Goal: Information Seeking & Learning: Compare options

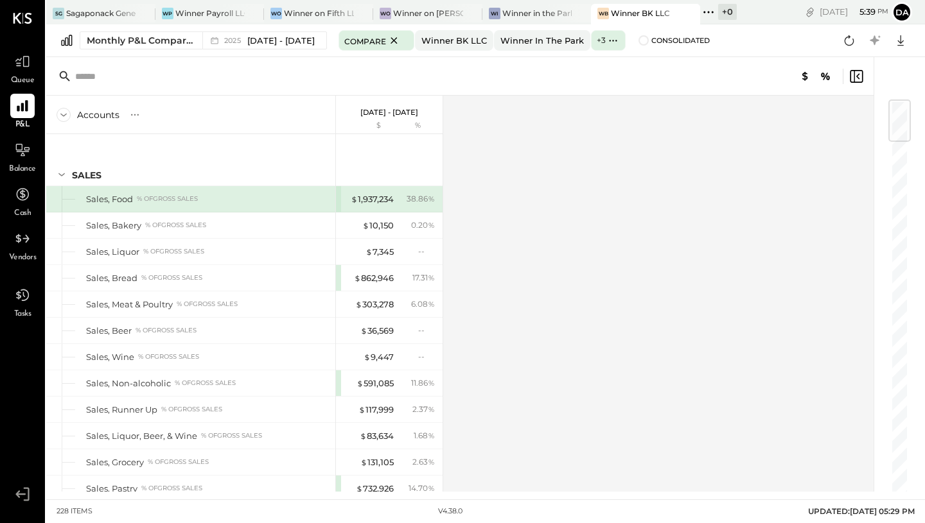
click at [901, 9] on button "da" at bounding box center [902, 12] width 21 height 21
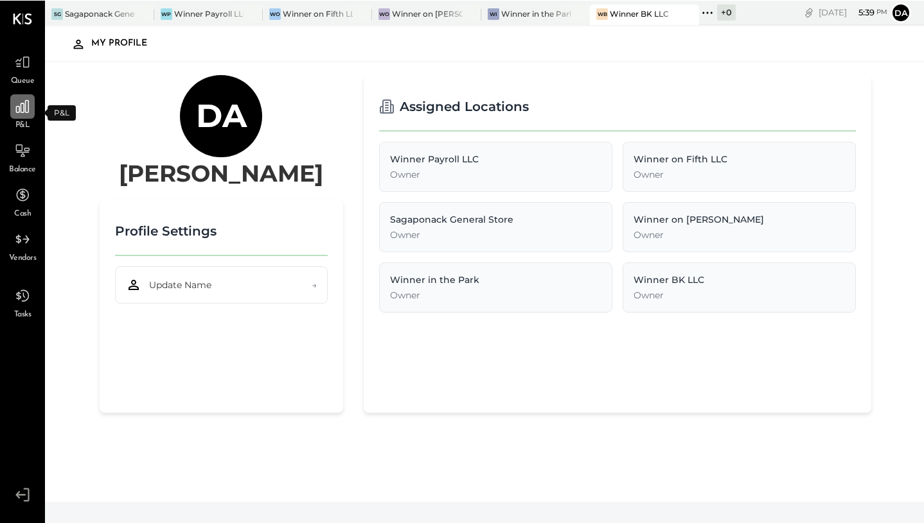
click at [22, 107] on icon at bounding box center [22, 106] width 17 height 17
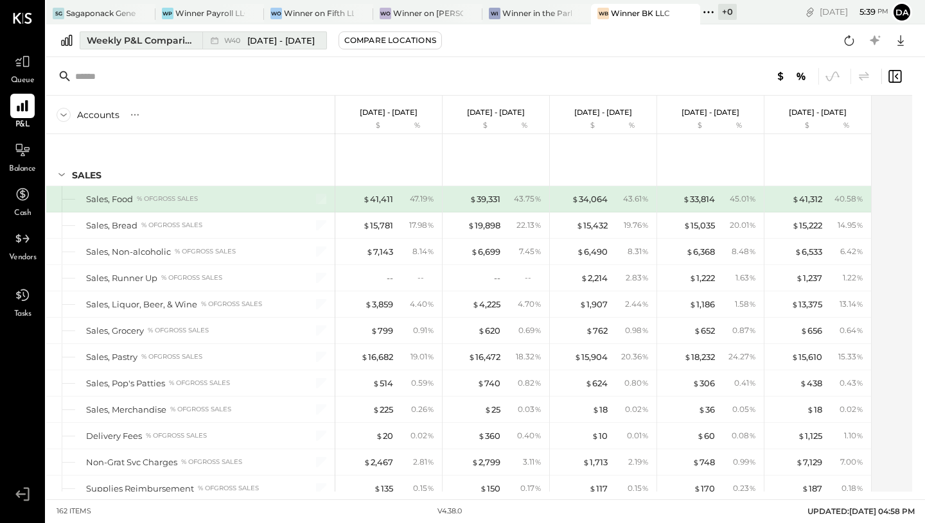
click at [253, 44] on span "[DATE] - [DATE]" at bounding box center [280, 41] width 67 height 12
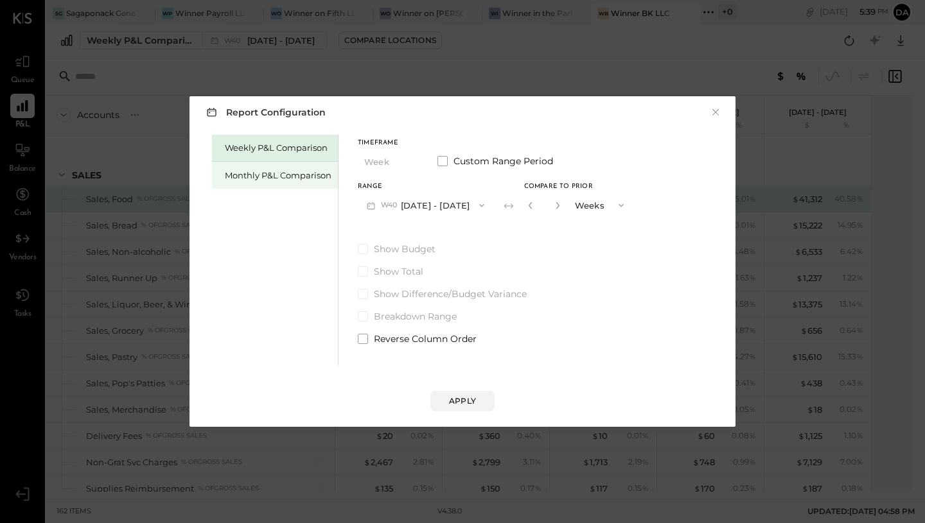
click at [270, 172] on div "Monthly P&L Comparison" at bounding box center [278, 176] width 107 height 12
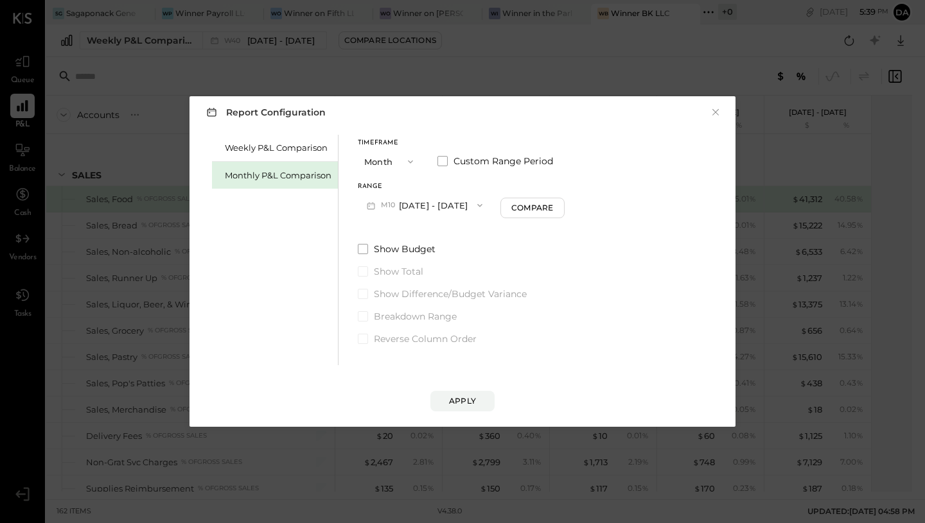
click at [394, 150] on button "Month" at bounding box center [390, 162] width 64 height 24
click at [395, 225] on div "Year" at bounding box center [389, 230] width 63 height 23
click at [464, 398] on div "Apply" at bounding box center [462, 401] width 27 height 11
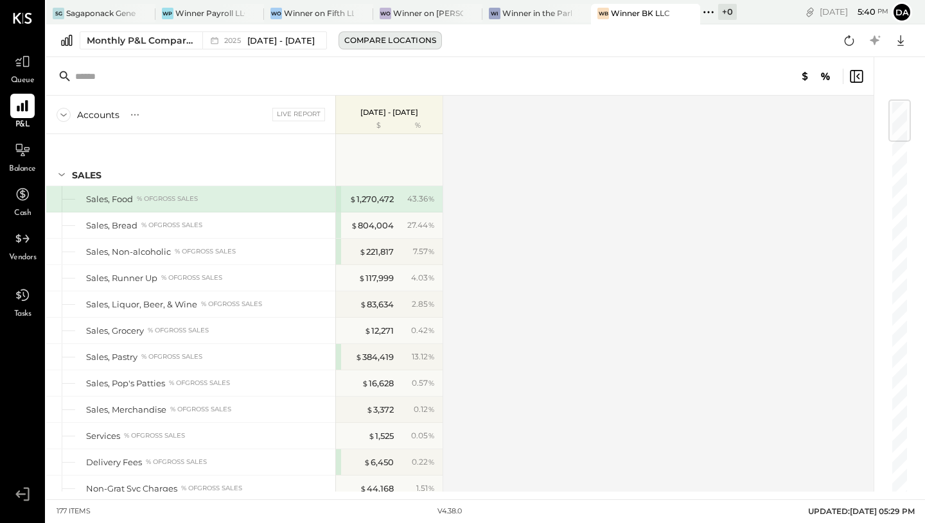
click at [407, 39] on div "Compare Locations" at bounding box center [390, 40] width 92 height 11
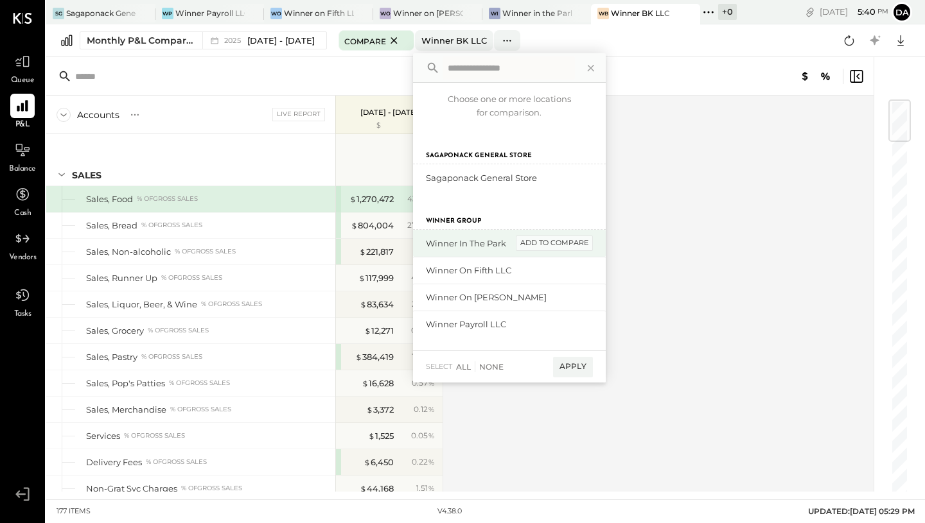
click at [541, 240] on div "add to compare" at bounding box center [554, 243] width 77 height 15
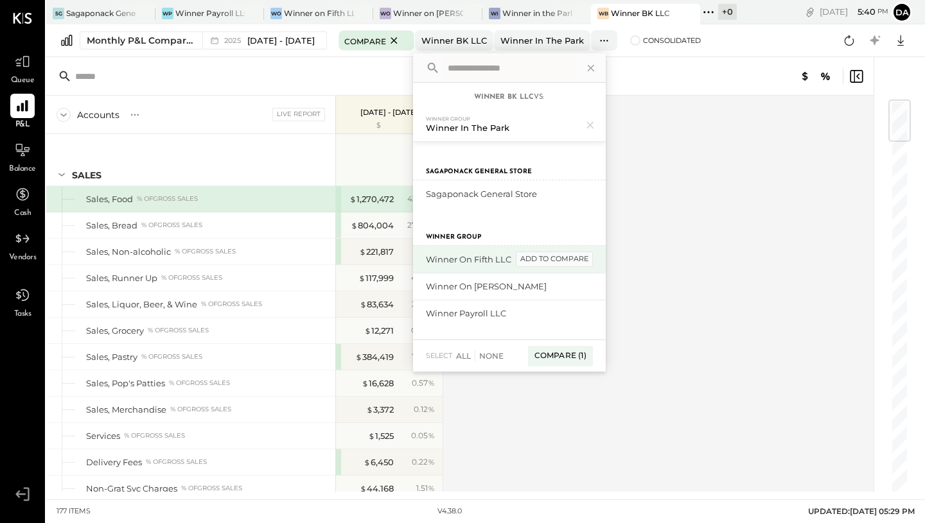
click at [553, 261] on div "add to compare" at bounding box center [554, 259] width 77 height 15
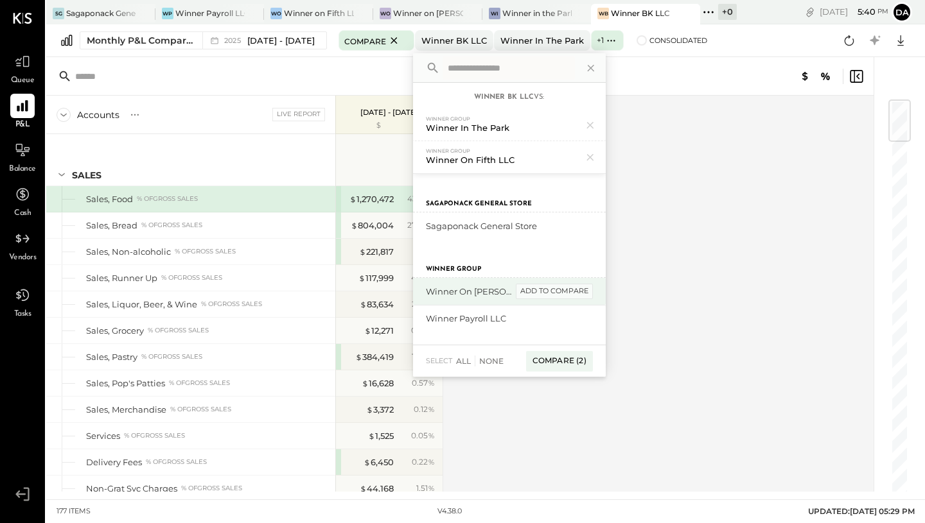
click at [552, 293] on div "add to compare" at bounding box center [554, 291] width 77 height 15
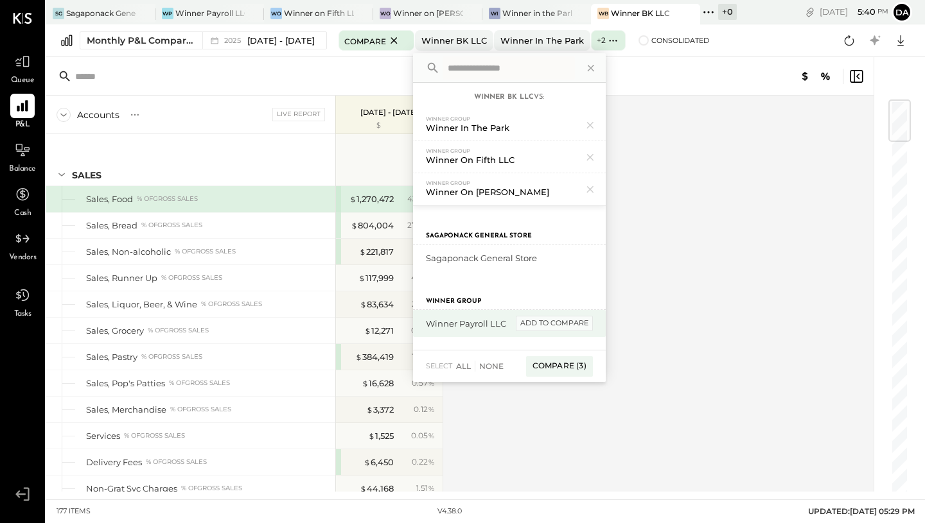
click at [565, 324] on div "add to compare" at bounding box center [554, 323] width 77 height 15
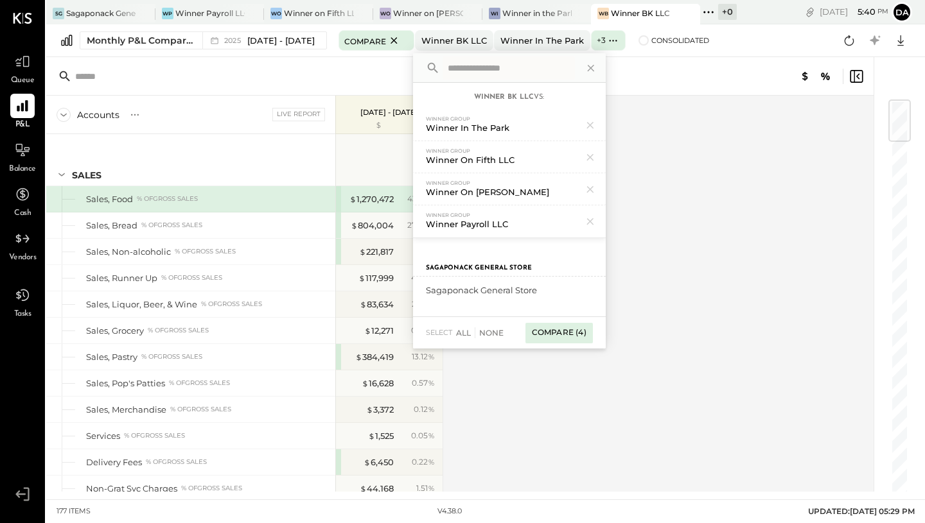
click at [565, 330] on div "Compare (4)" at bounding box center [558, 333] width 67 height 21
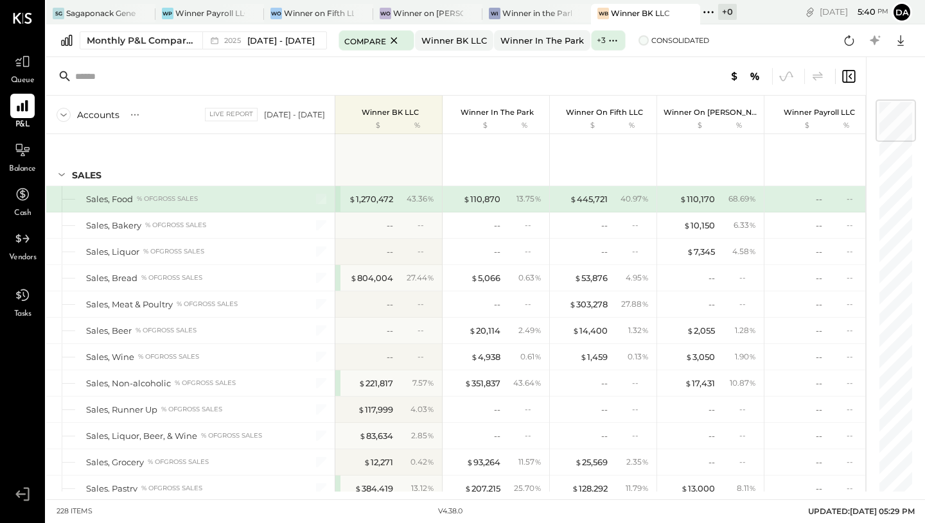
click at [649, 42] on span at bounding box center [643, 40] width 10 height 10
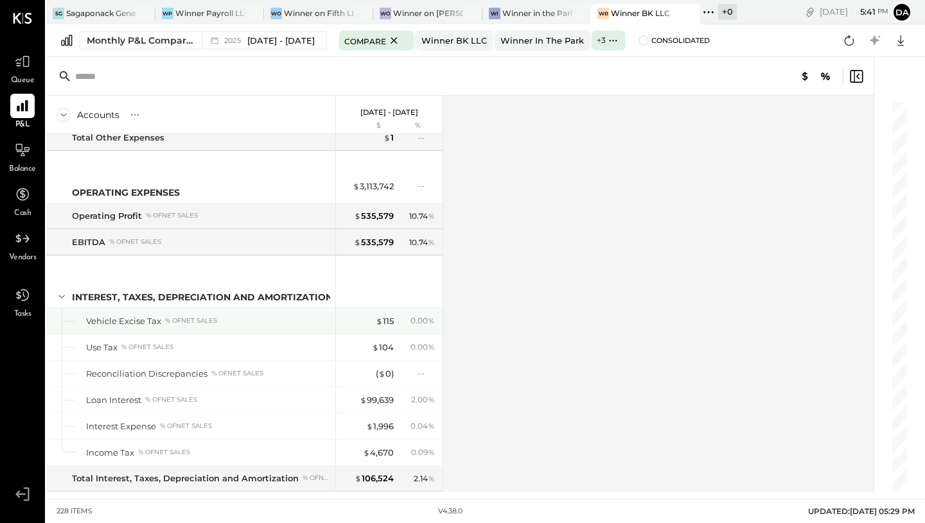
scroll to position [4917, 0]
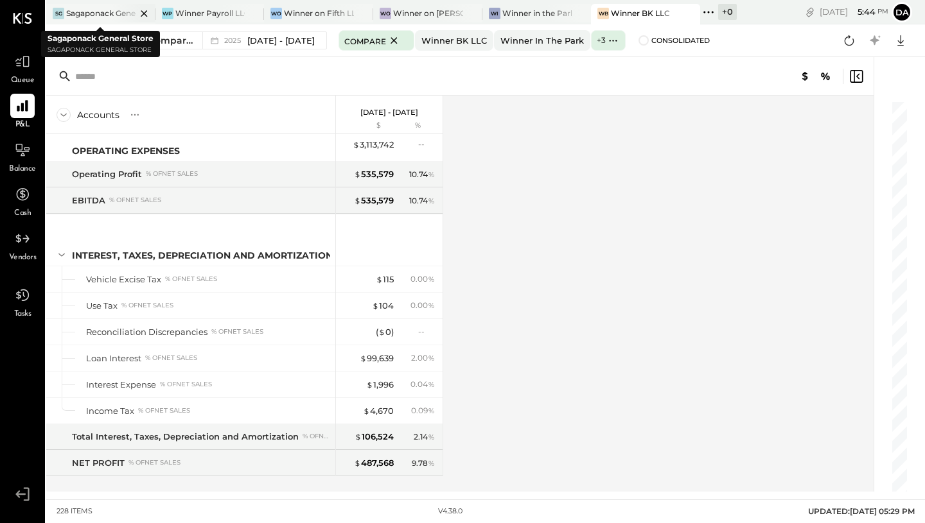
click at [106, 16] on div "Sagaponack General Store" at bounding box center [101, 13] width 70 height 11
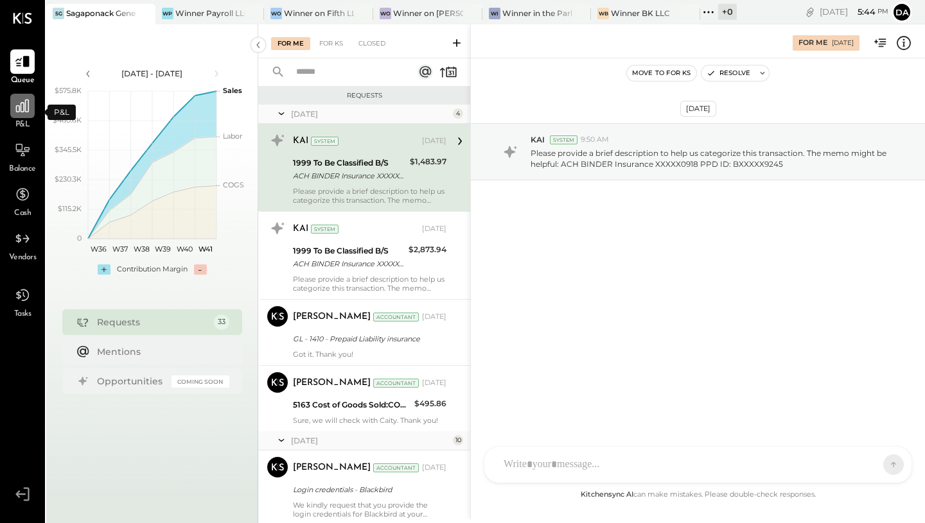
click at [24, 116] on div at bounding box center [22, 106] width 24 height 24
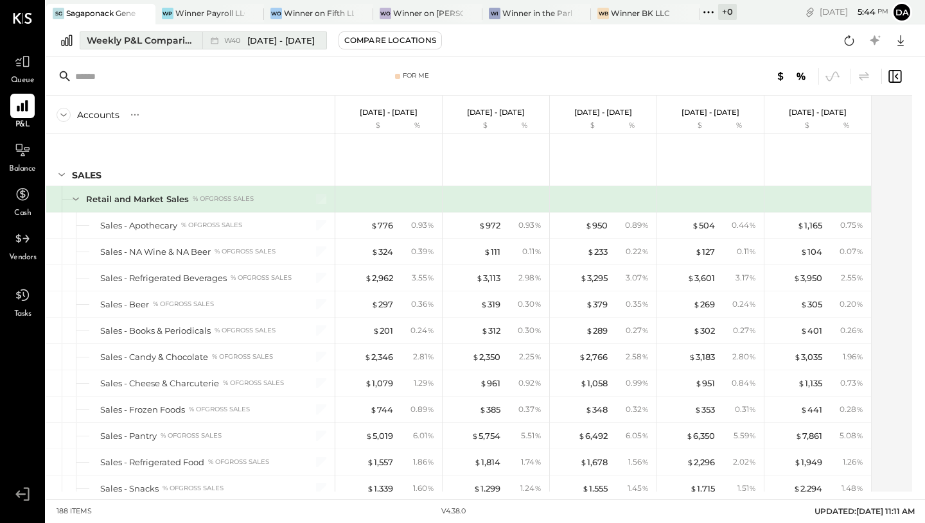
click at [306, 43] on span "[DATE] - [DATE]" at bounding box center [280, 41] width 67 height 12
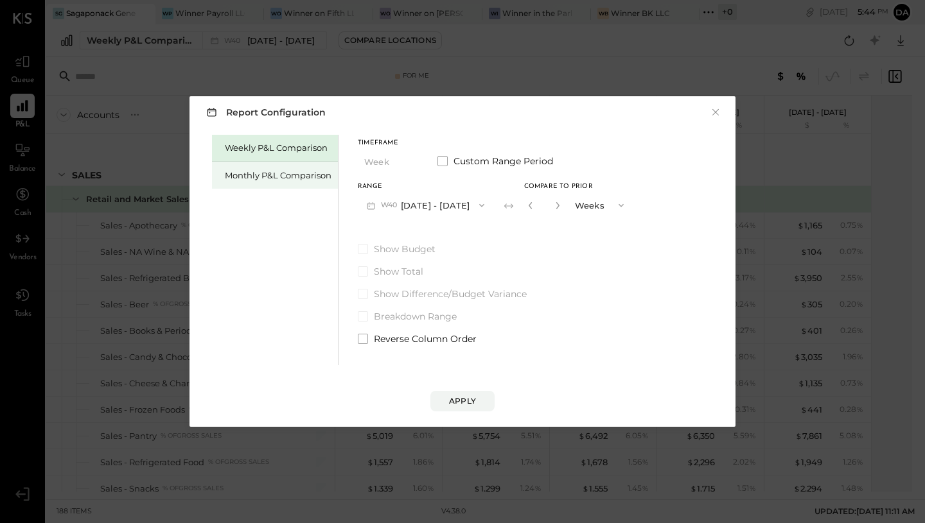
click at [297, 175] on div "Monthly P&L Comparison" at bounding box center [278, 176] width 107 height 12
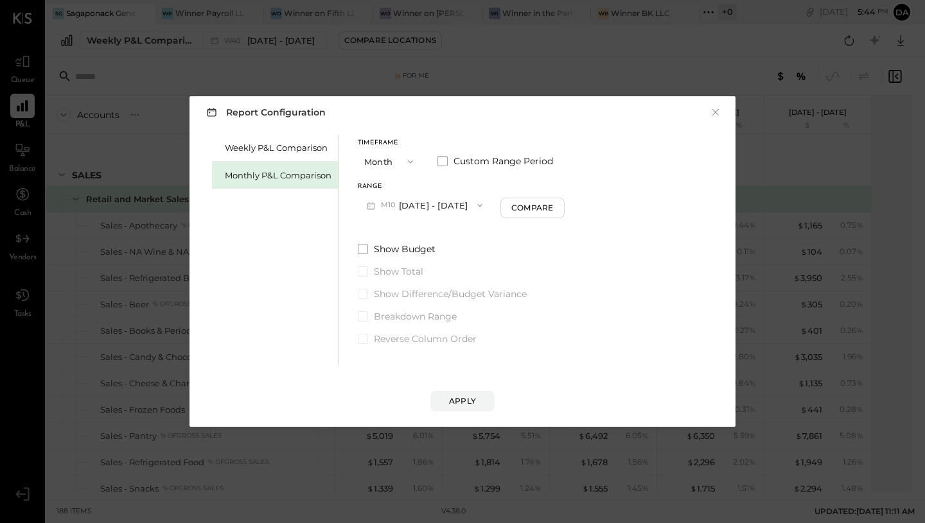
click at [406, 163] on icon "button" at bounding box center [410, 162] width 10 height 10
click at [398, 216] on div "YTD" at bounding box center [389, 207] width 63 height 23
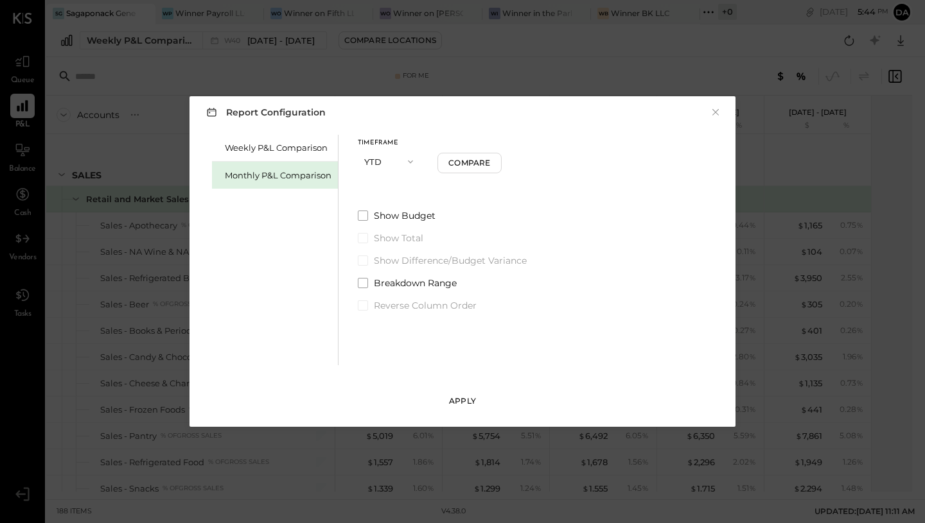
click at [457, 403] on div "Apply" at bounding box center [462, 401] width 27 height 11
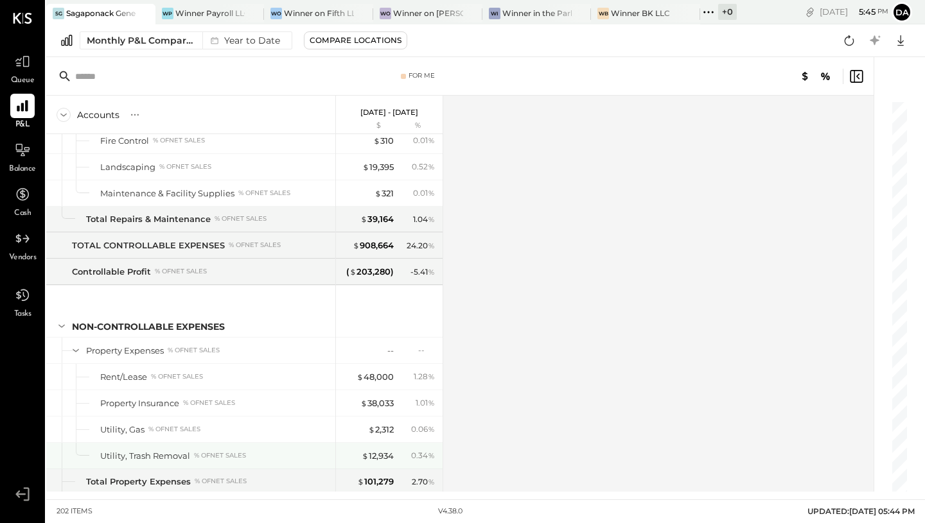
scroll to position [4778, 0]
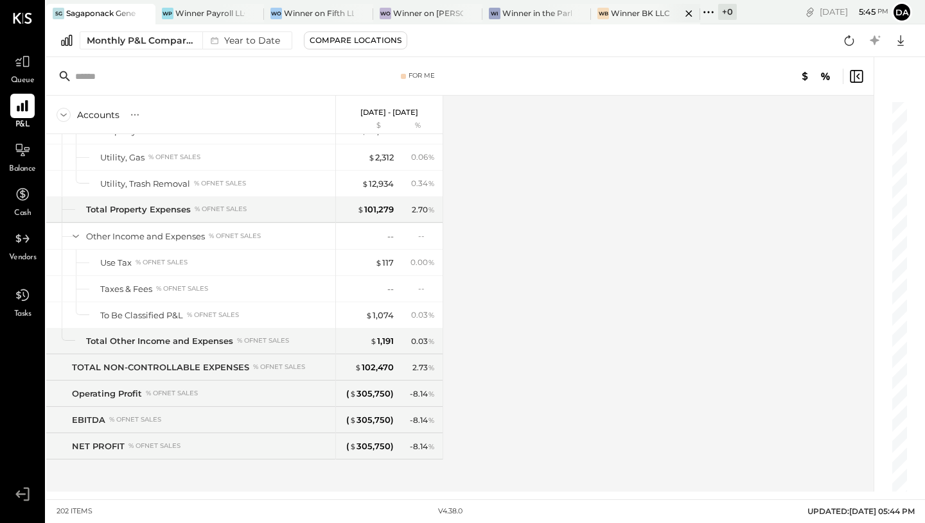
click at [630, 17] on div "Winner BK LLC" at bounding box center [640, 13] width 59 height 11
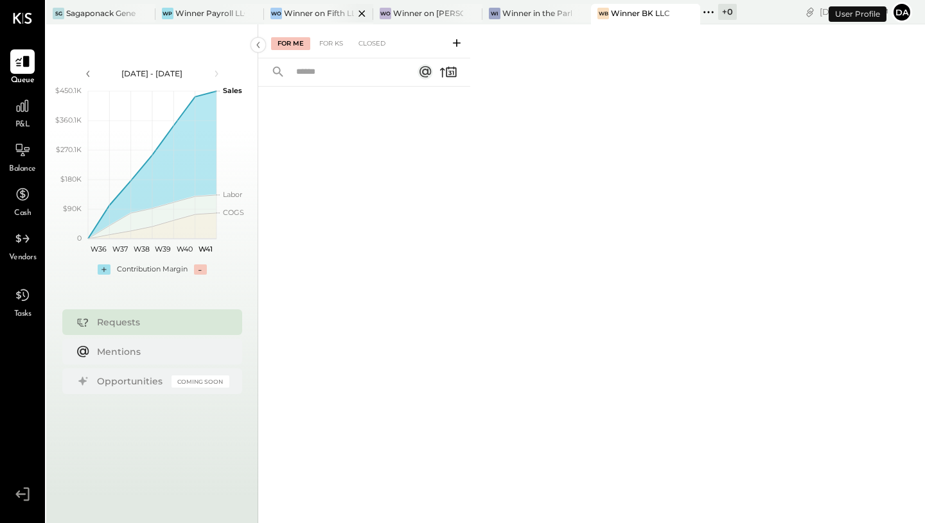
click at [315, 10] on div "Winner on Fifth LLC" at bounding box center [319, 13] width 70 height 11
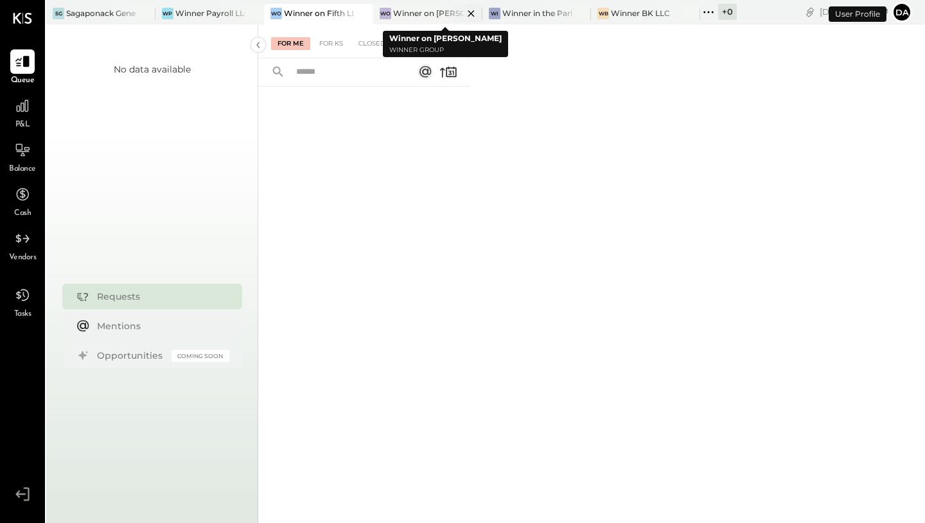
click at [427, 14] on div "Winner on [PERSON_NAME]" at bounding box center [428, 13] width 70 height 11
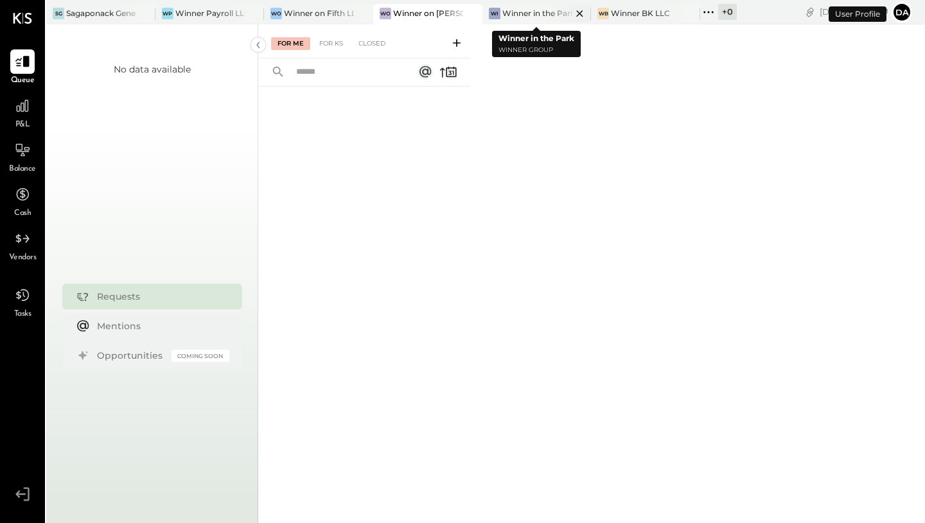
click at [548, 17] on div at bounding box center [568, 13] width 45 height 19
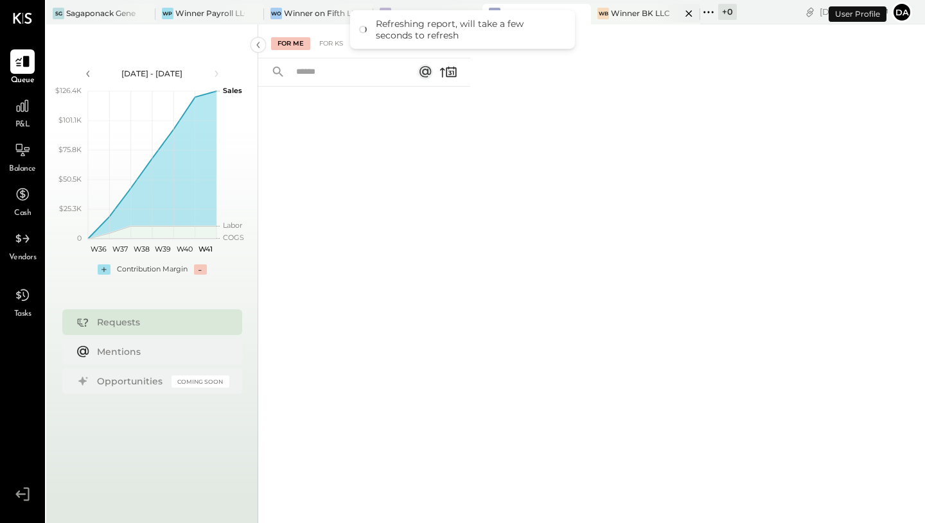
click at [623, 13] on div "Winner BK LLC" at bounding box center [640, 13] width 59 height 11
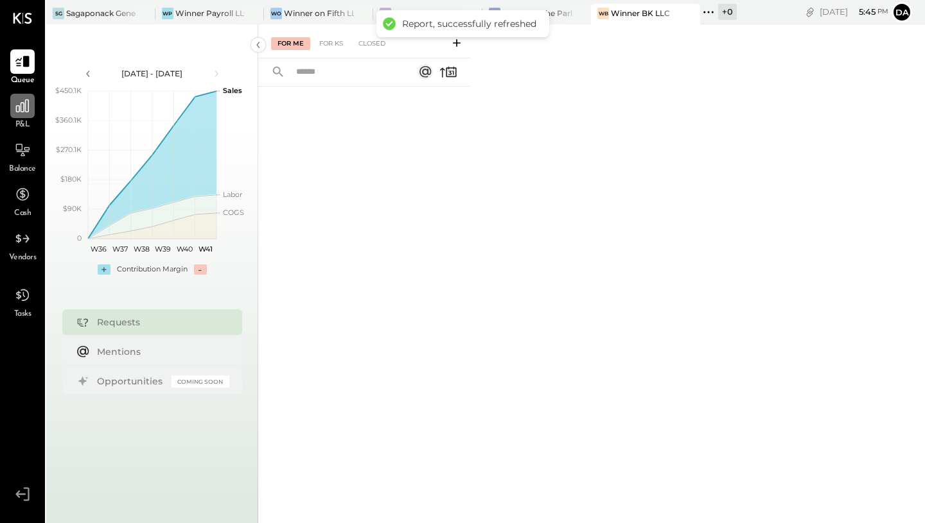
click at [26, 116] on div at bounding box center [22, 106] width 24 height 24
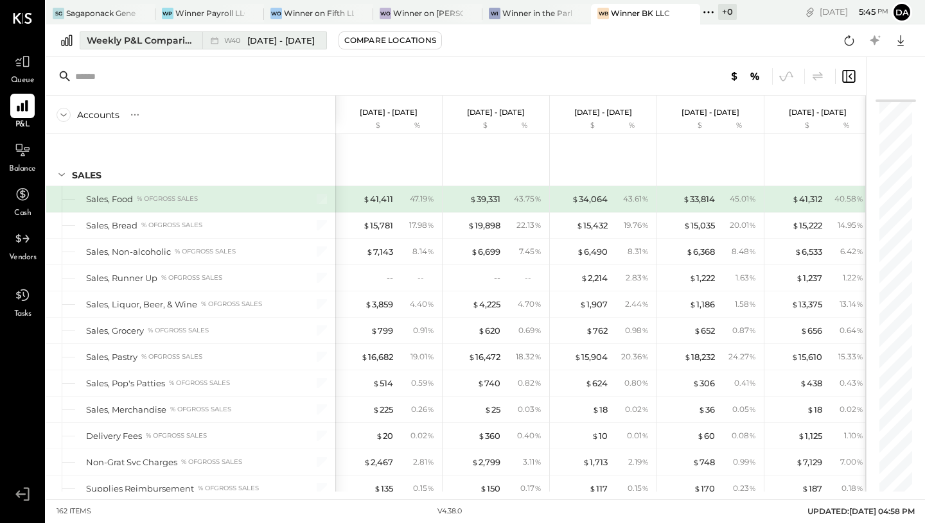
click at [266, 39] on span "[DATE] - [DATE]" at bounding box center [280, 41] width 67 height 12
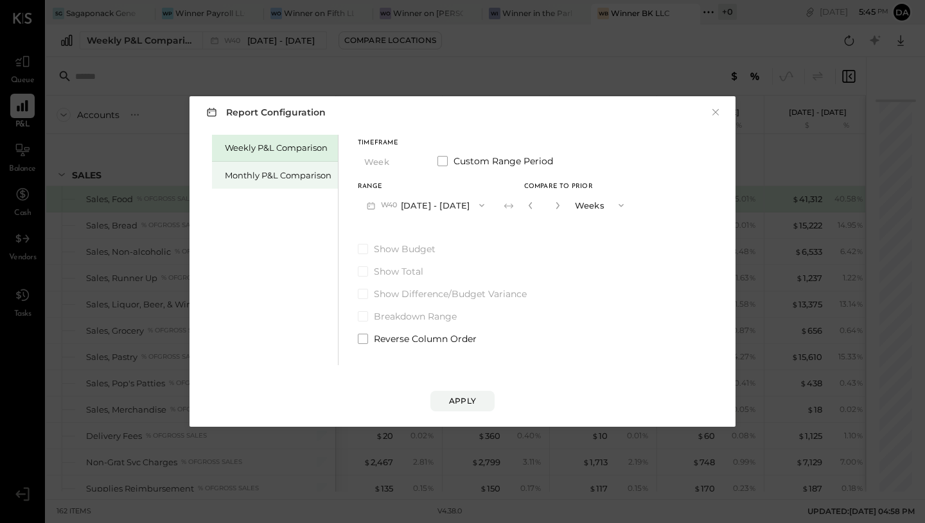
click at [263, 166] on div "Monthly P&L Comparison" at bounding box center [275, 175] width 126 height 27
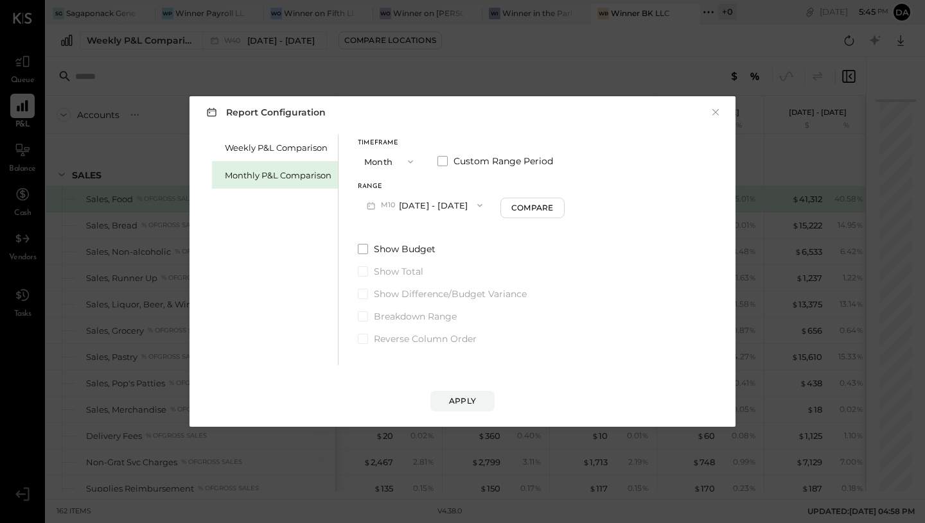
click at [400, 163] on span "button" at bounding box center [407, 162] width 17 height 10
click at [383, 230] on span "Year" at bounding box center [376, 230] width 17 height 8
click at [457, 400] on div "Apply" at bounding box center [462, 401] width 27 height 11
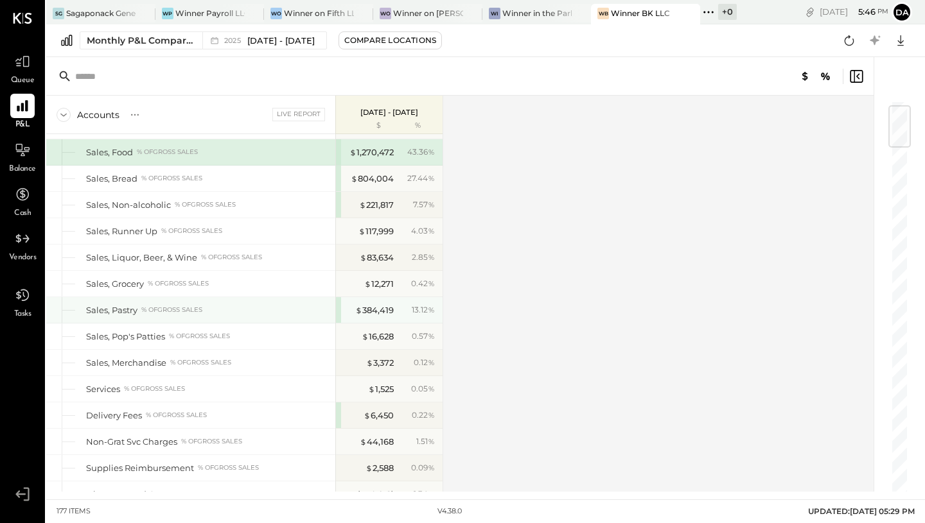
scroll to position [48, 0]
click at [378, 44] on div "Compare Locations" at bounding box center [390, 40] width 92 height 11
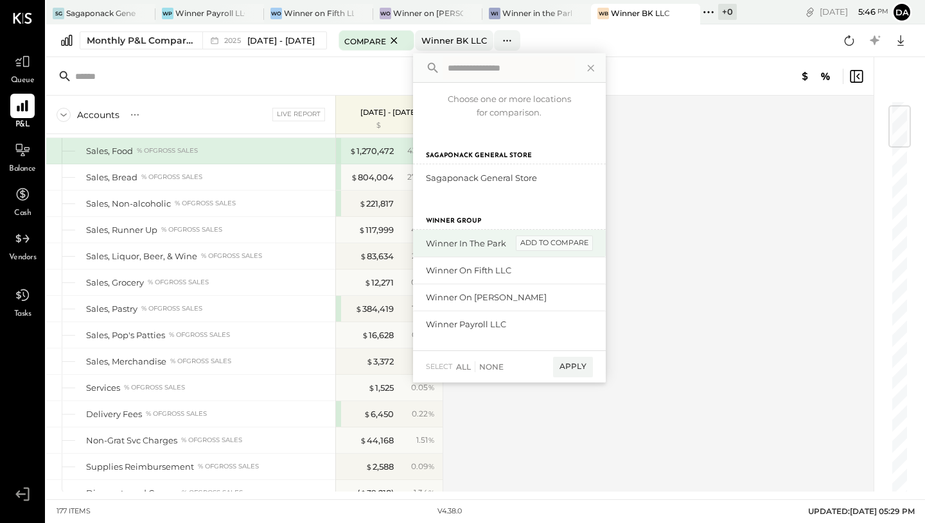
click at [556, 245] on div "add to compare" at bounding box center [554, 243] width 77 height 15
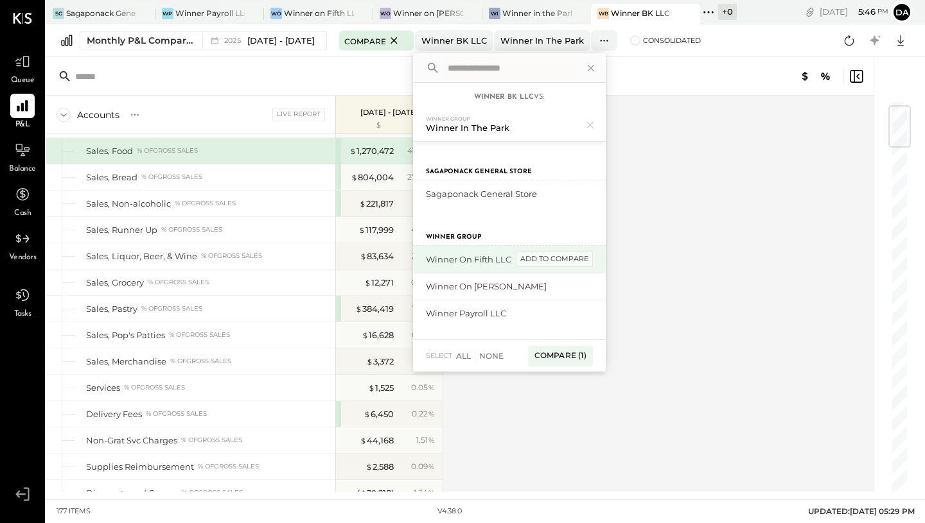
click at [556, 259] on div "add to compare" at bounding box center [554, 259] width 77 height 15
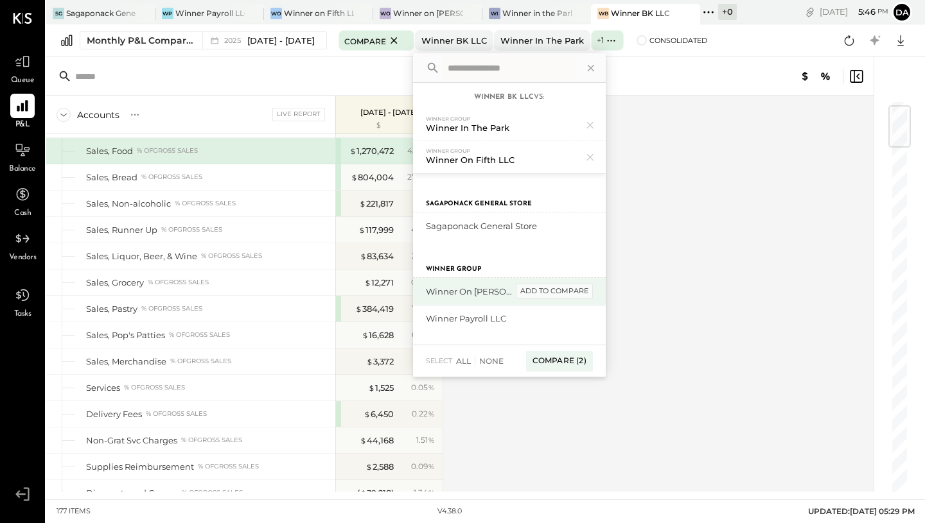
click at [558, 292] on div "add to compare" at bounding box center [554, 291] width 77 height 15
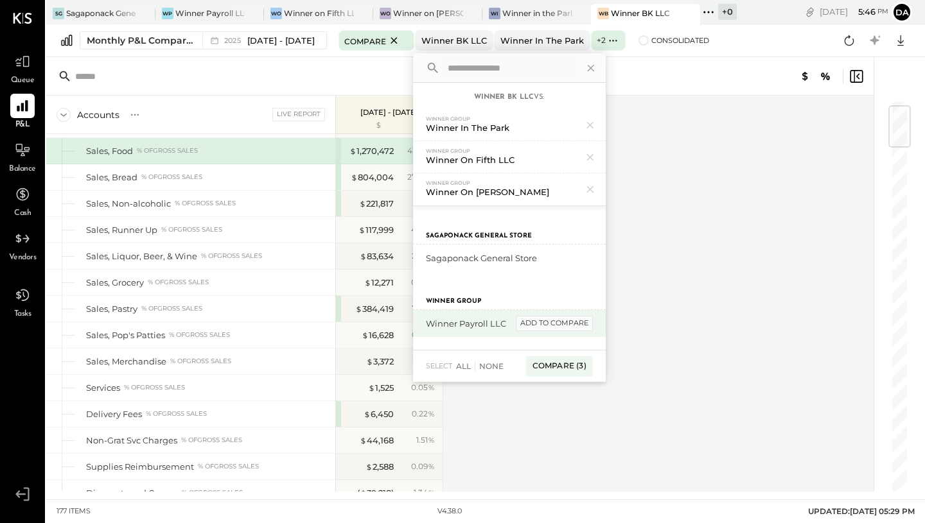
click at [561, 322] on div "add to compare" at bounding box center [554, 323] width 77 height 15
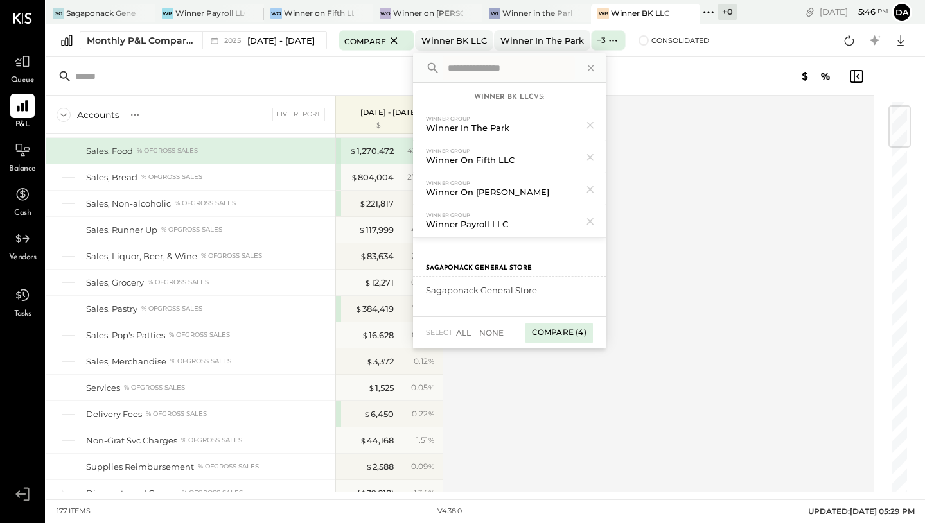
click at [561, 336] on div "Compare (4)" at bounding box center [558, 333] width 67 height 21
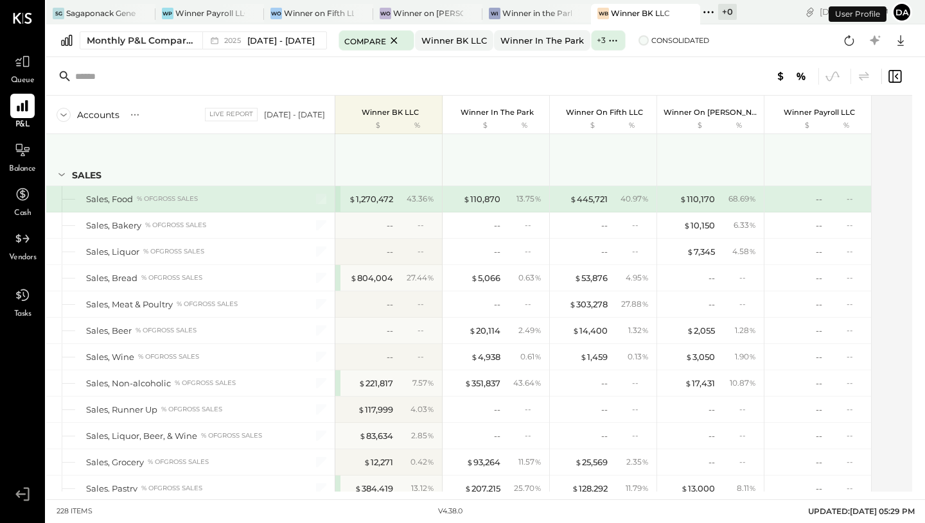
click at [649, 42] on span at bounding box center [643, 40] width 10 height 10
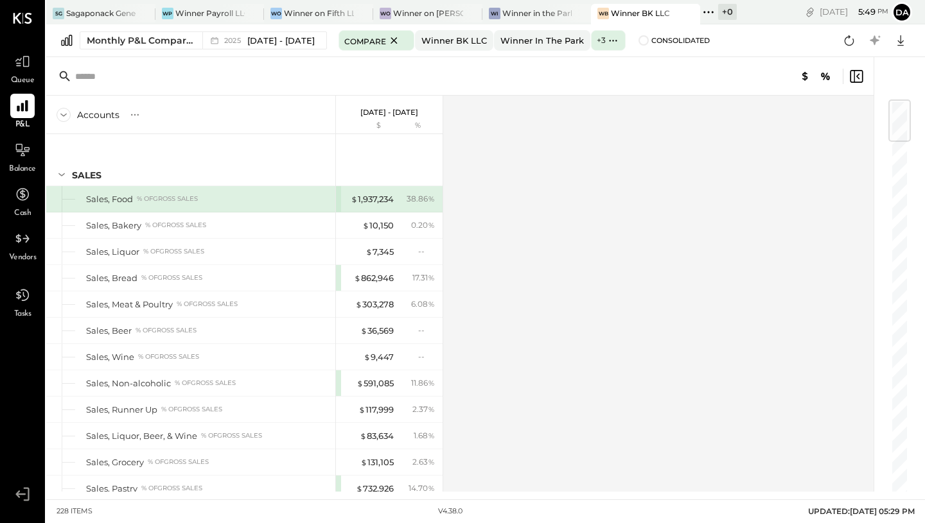
click at [461, 206] on div "Accounts S % GL [DATE] - [DATE] $ % SALES Sales, Food % of GROSS SALES Sales, B…" at bounding box center [460, 294] width 829 height 396
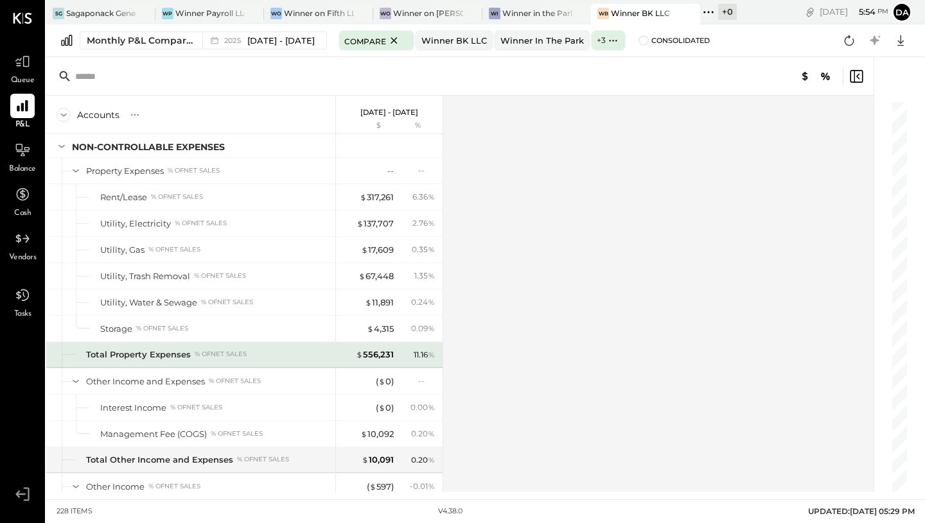
scroll to position [3928, 0]
